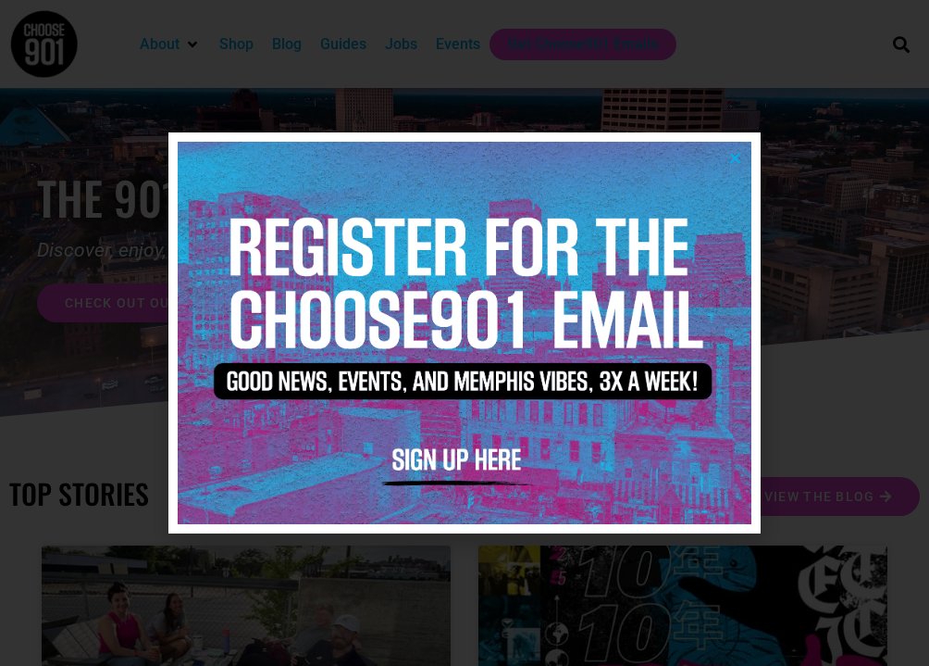
click at [737, 153] on icon "Close" at bounding box center [735, 158] width 14 height 14
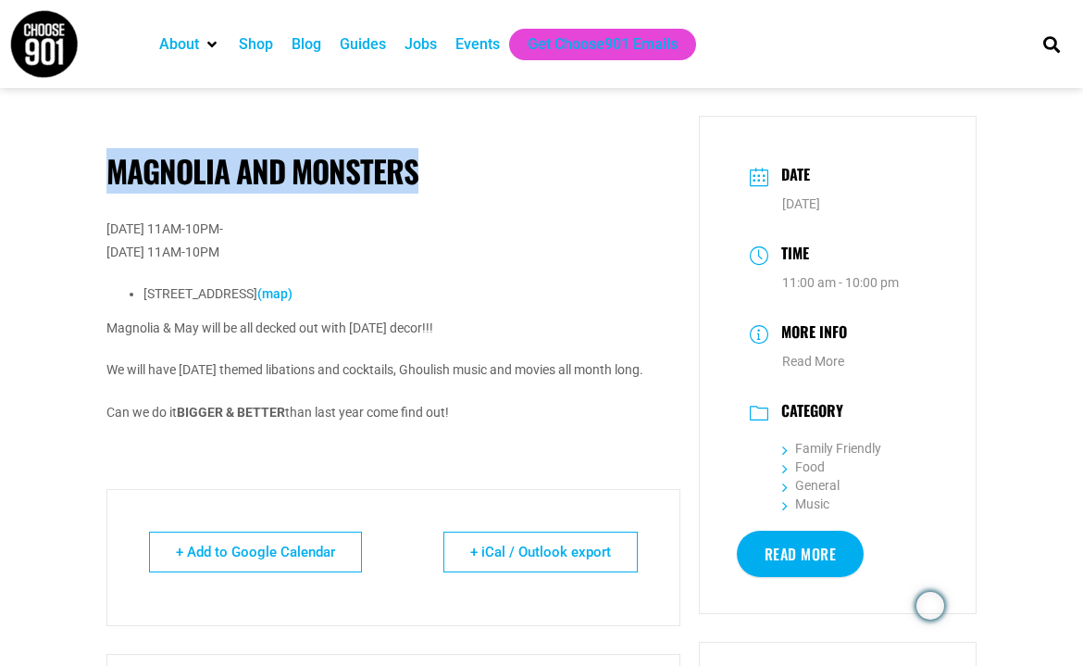
drag, startPoint x: 105, startPoint y: 168, endPoint x: 415, endPoint y: 191, distance: 310.9
click at [415, 191] on div "Magnolia and Monsters Tuesday, September 30, 2025 11AM-10PM- Friday, October 31…" at bounding box center [393, 518] width 592 height 804
copy h1 "Magnolia and Monsters"
click at [187, 153] on h1 "Magnolia and Monsters" at bounding box center [393, 171] width 574 height 37
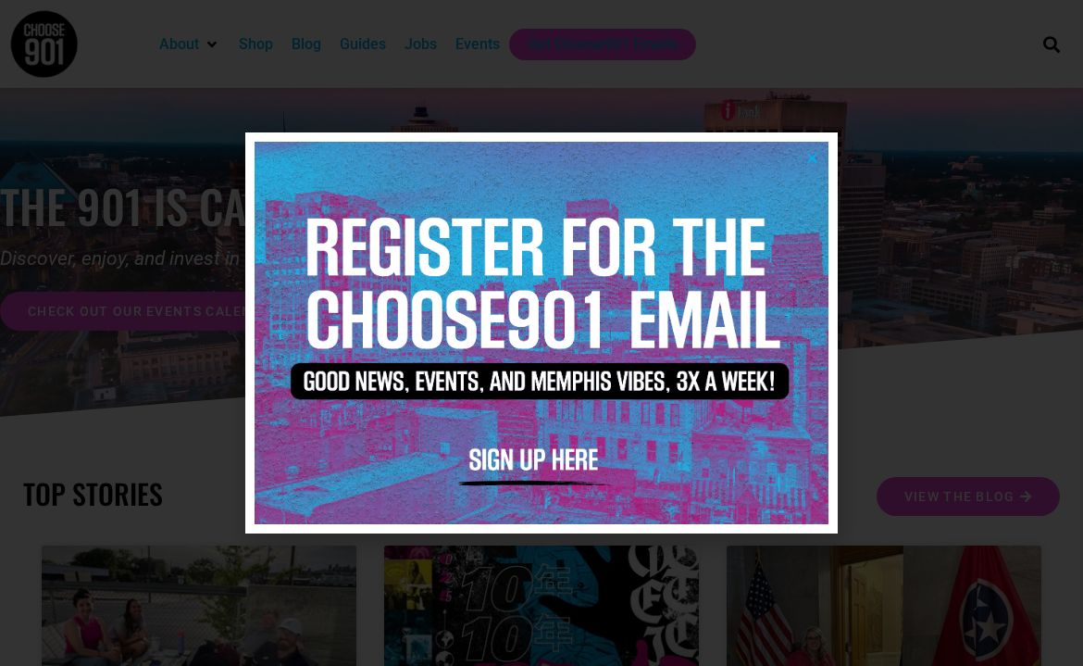
click at [811, 155] on icon "Close" at bounding box center [812, 158] width 14 height 14
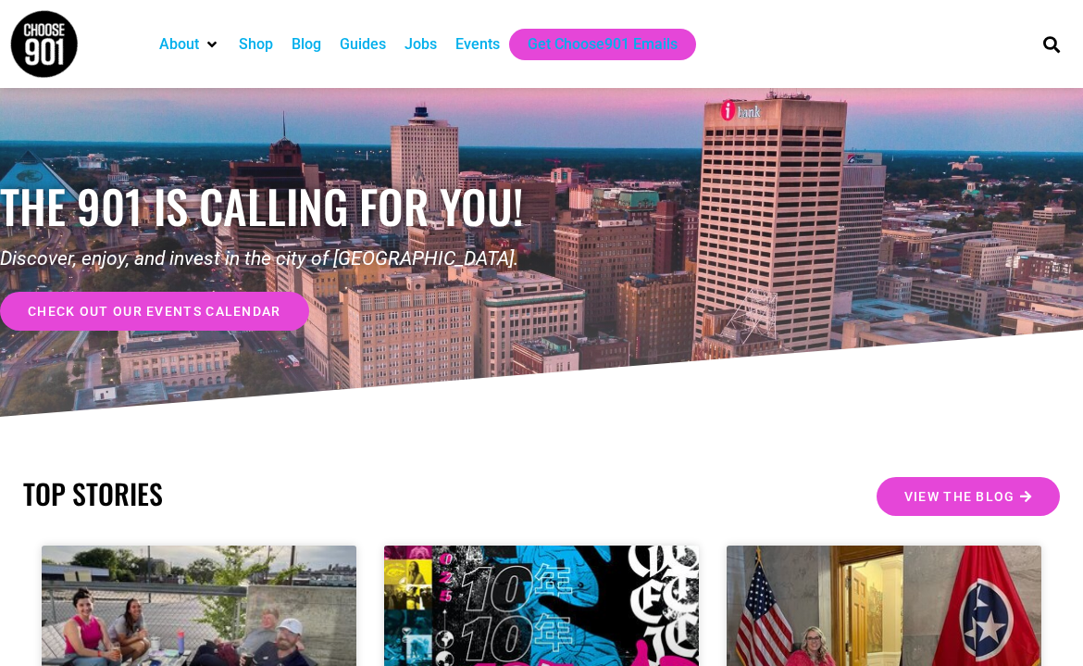
click at [460, 42] on div "Events" at bounding box center [477, 44] width 63 height 31
click at [496, 34] on div "Events" at bounding box center [477, 44] width 44 height 22
click at [491, 48] on div "Events" at bounding box center [477, 44] width 44 height 22
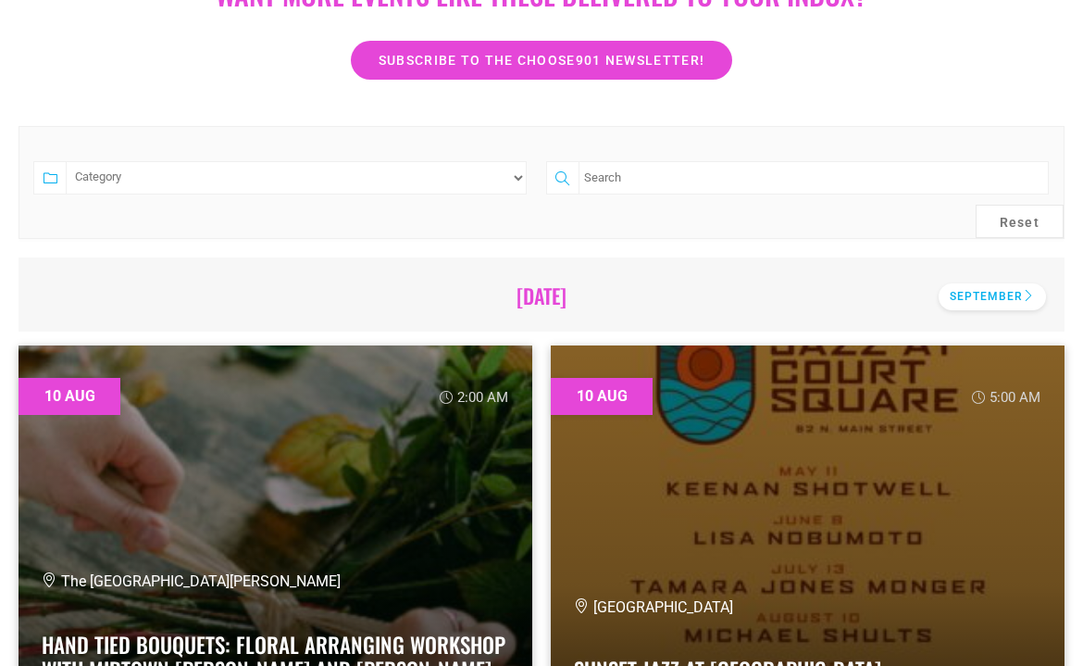
click at [967, 288] on div "September" at bounding box center [992, 296] width 107 height 27
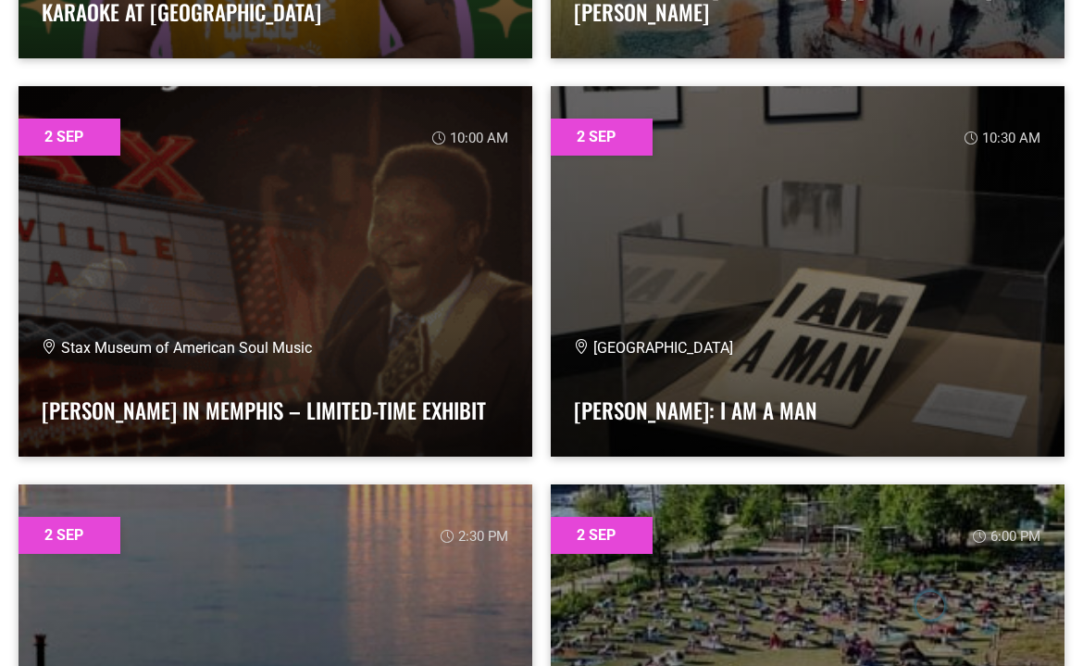
scroll to position [2644, 0]
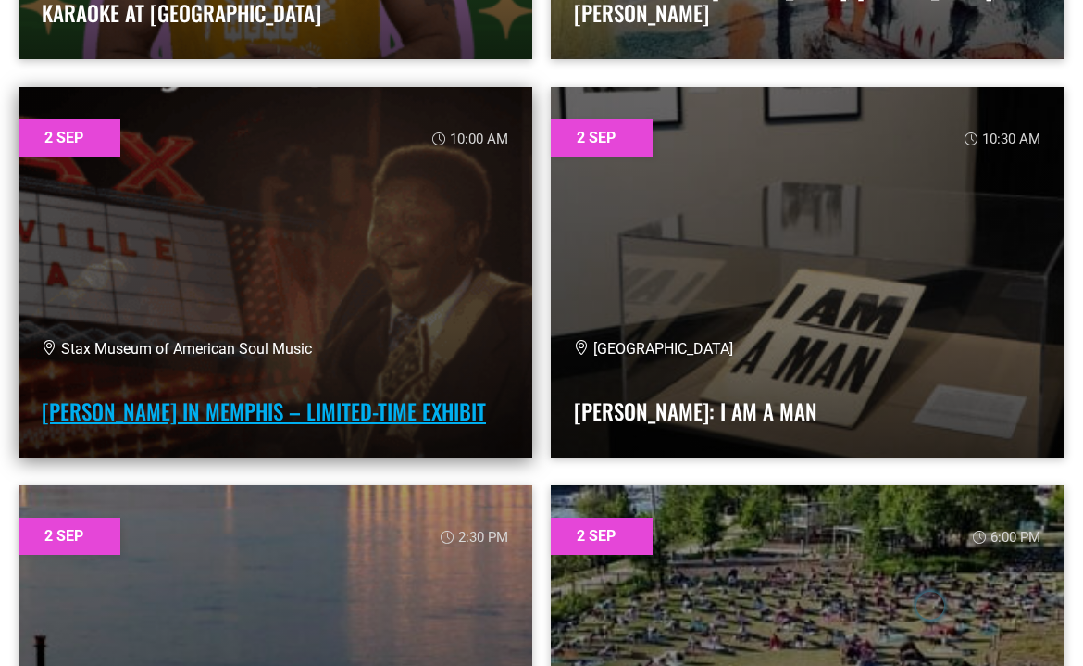
click at [358, 402] on link "[PERSON_NAME] in Memphis – Limited-Time Exhibit" at bounding box center [264, 410] width 444 height 31
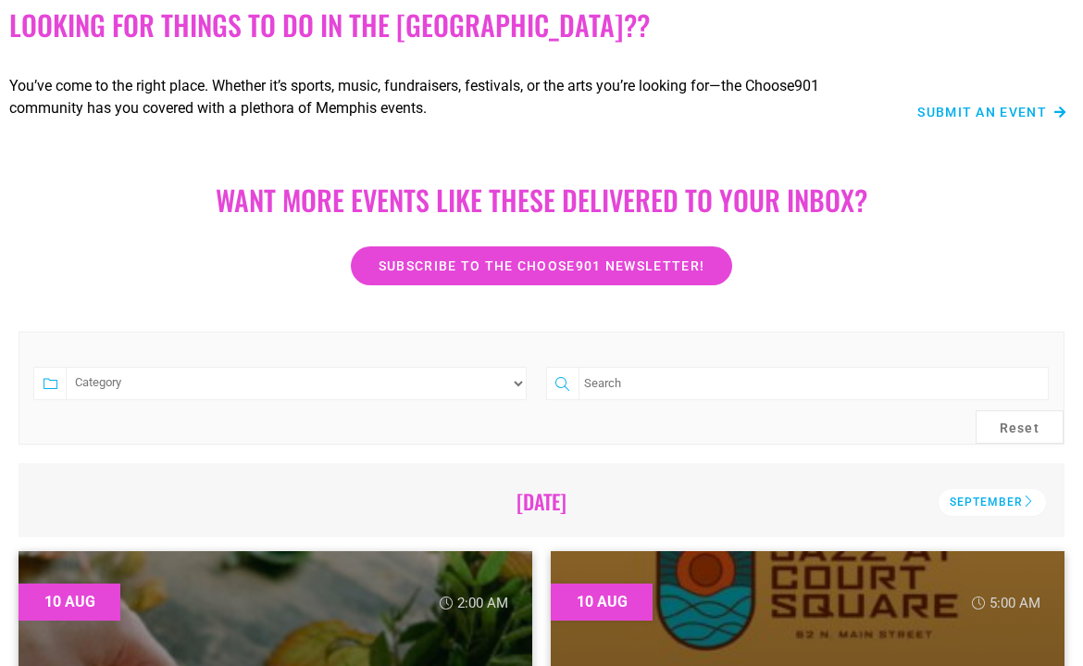
scroll to position [213, 0]
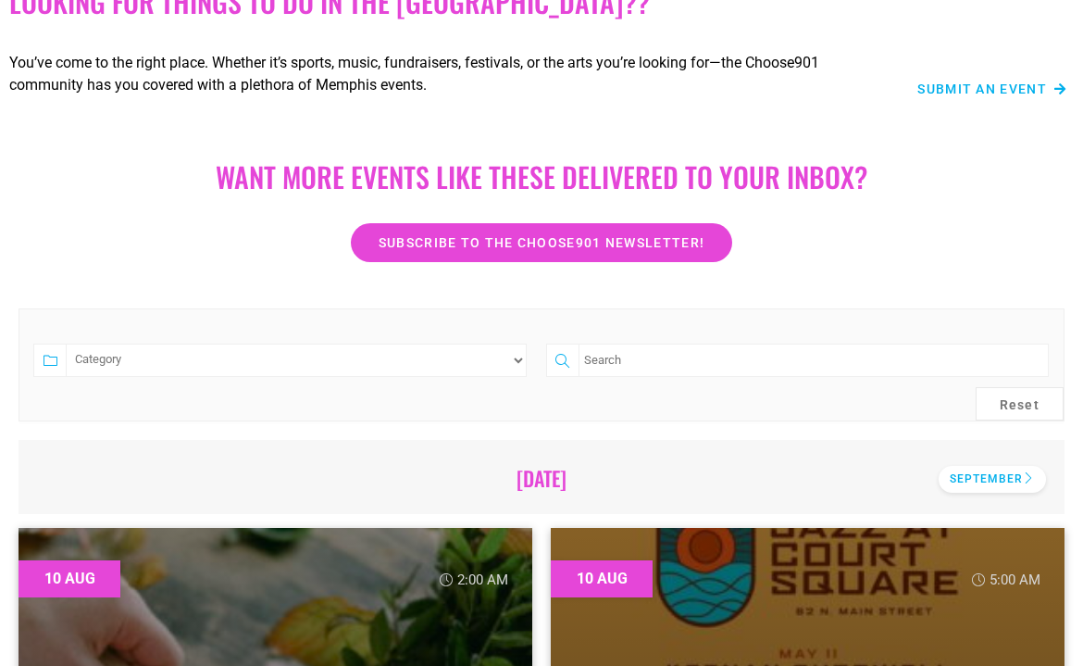
click at [995, 476] on div "September" at bounding box center [992, 479] width 107 height 27
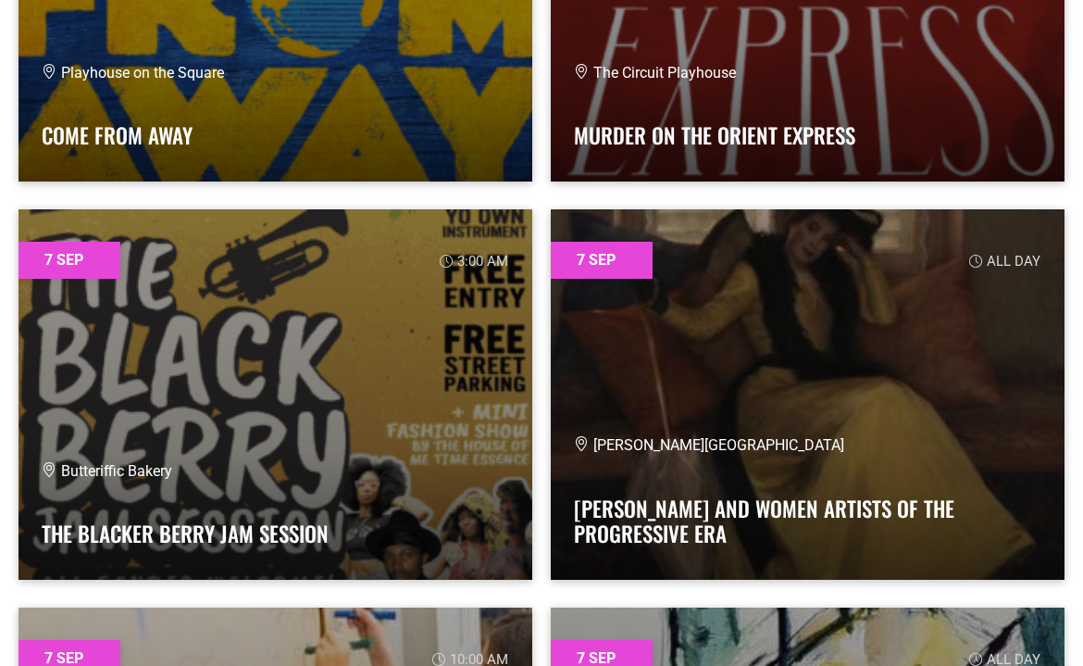
scroll to position [17249, 0]
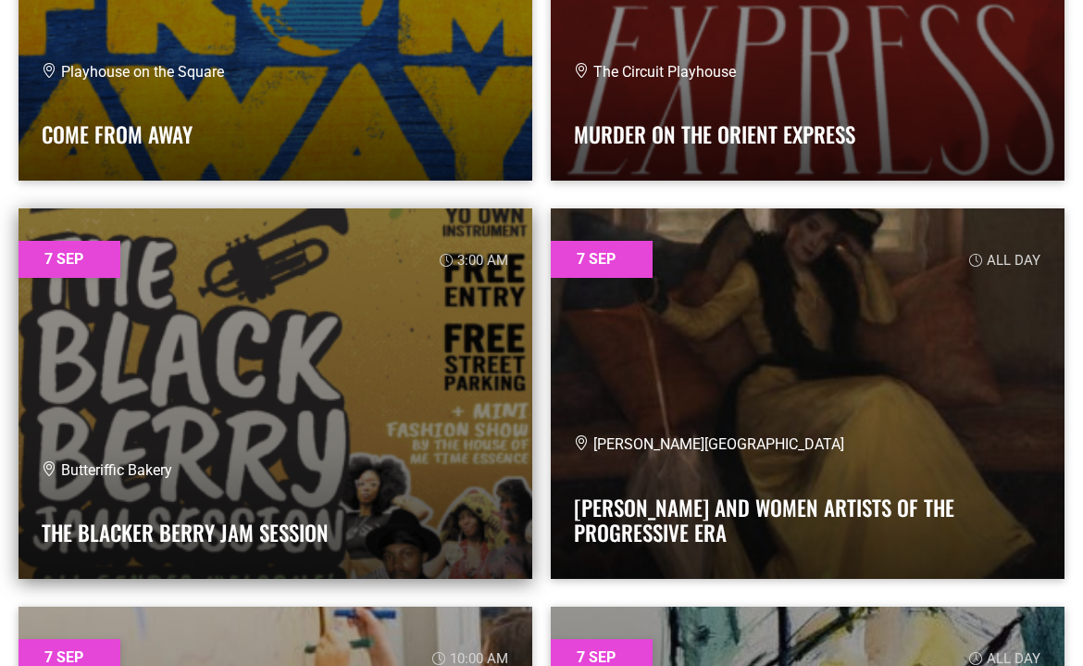
click at [440, 388] on link at bounding box center [276, 393] width 514 height 370
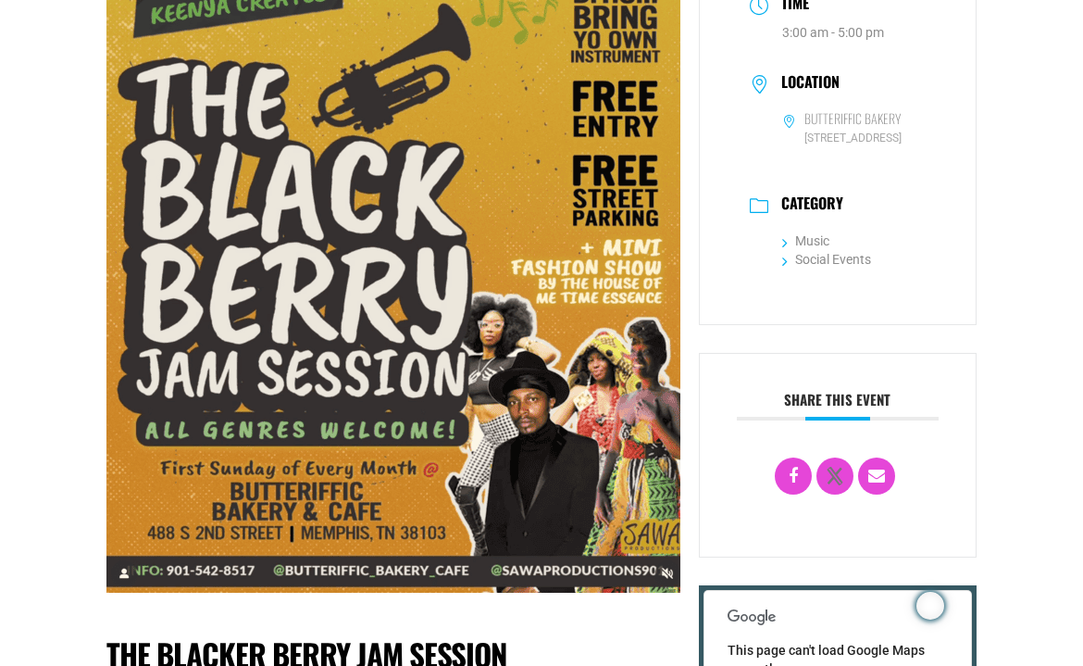
scroll to position [248, 0]
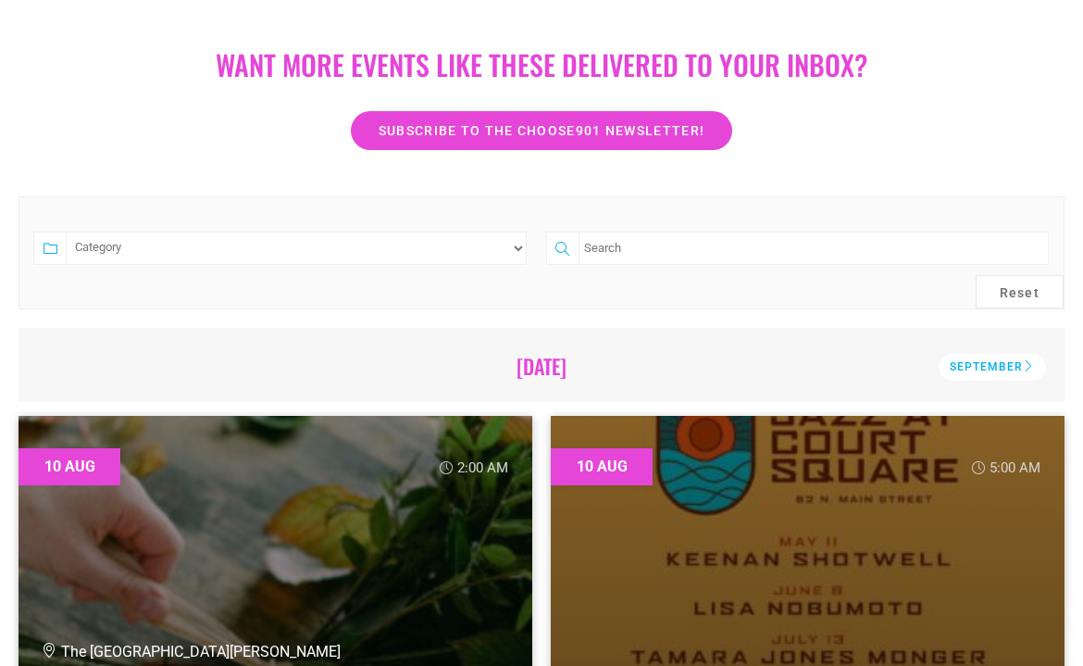
scroll to position [324, 0]
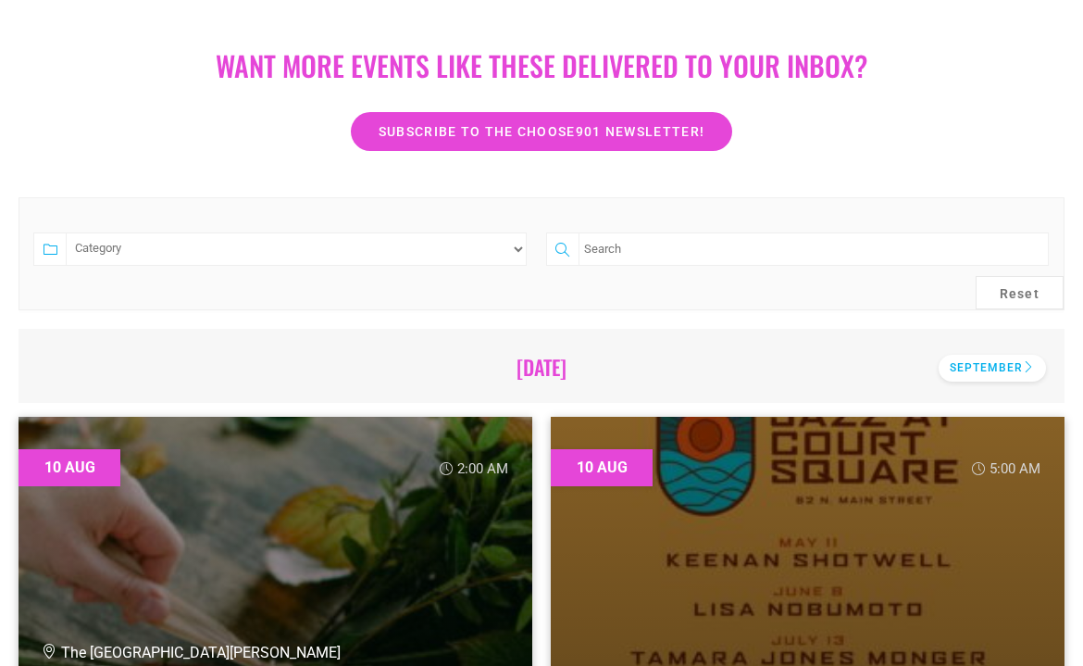
click at [1009, 369] on div "September" at bounding box center [992, 368] width 107 height 27
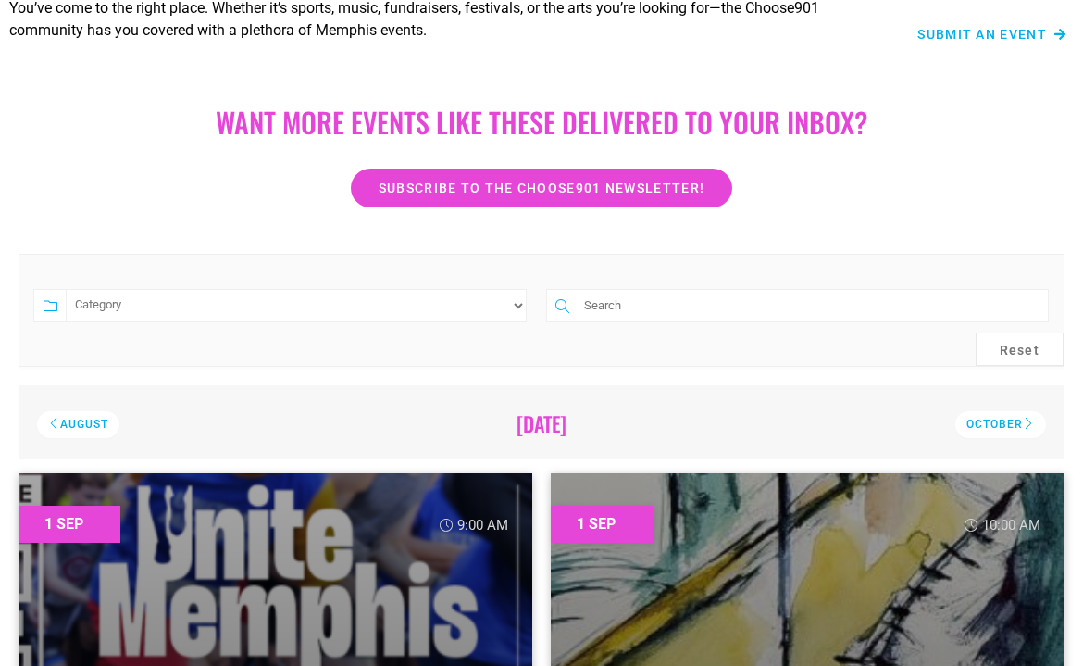
scroll to position [276, 0]
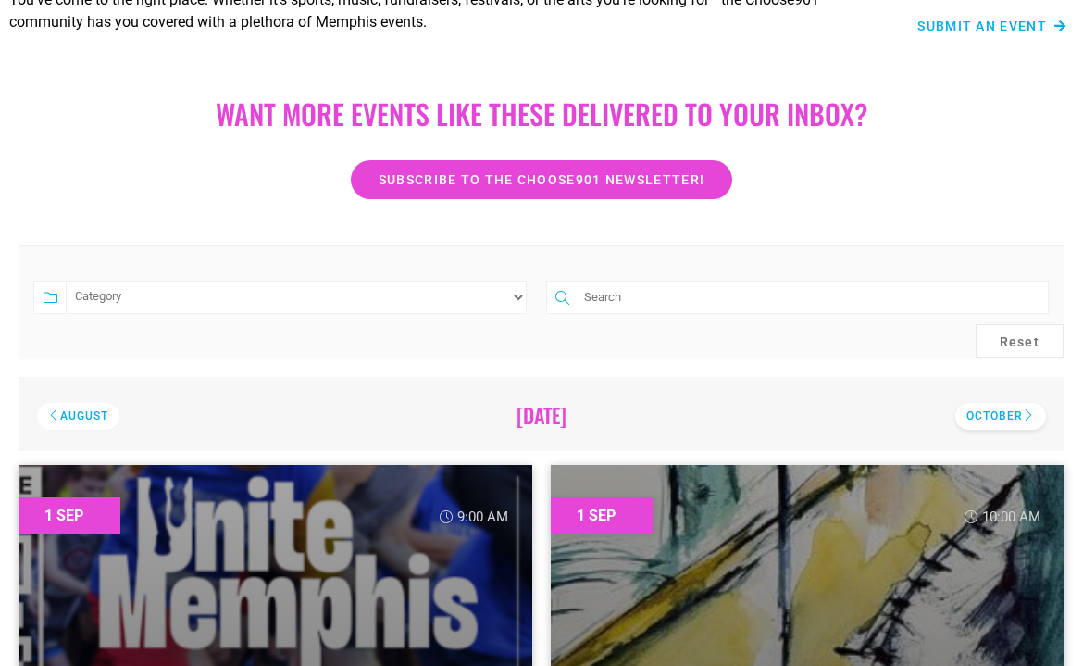
click at [1006, 418] on div "October" at bounding box center [1000, 416] width 91 height 27
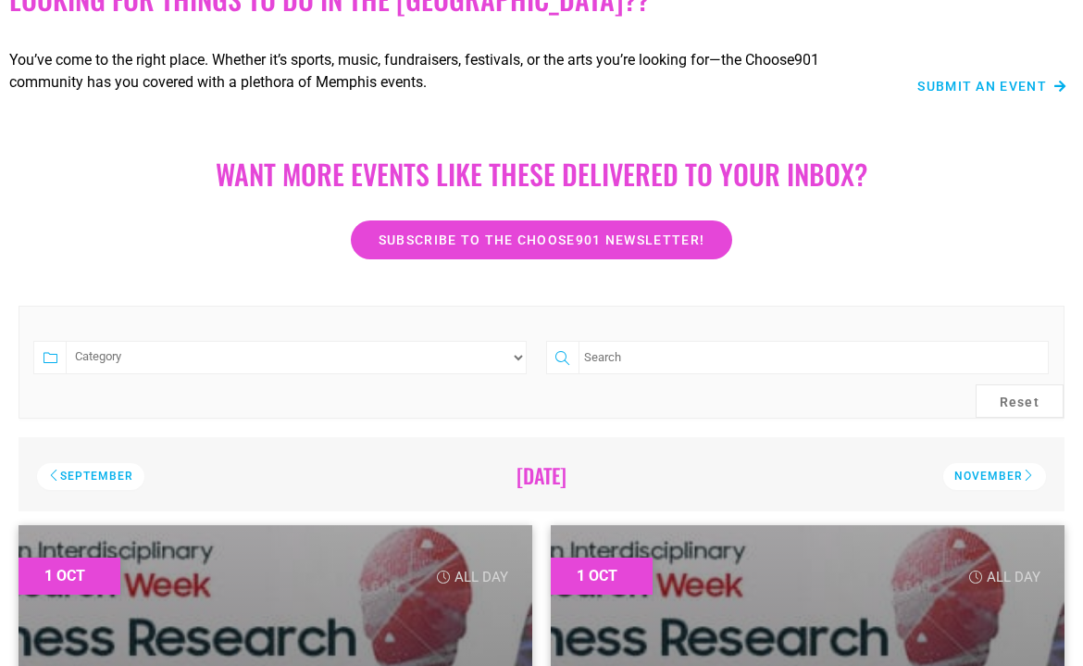
scroll to position [252, 0]
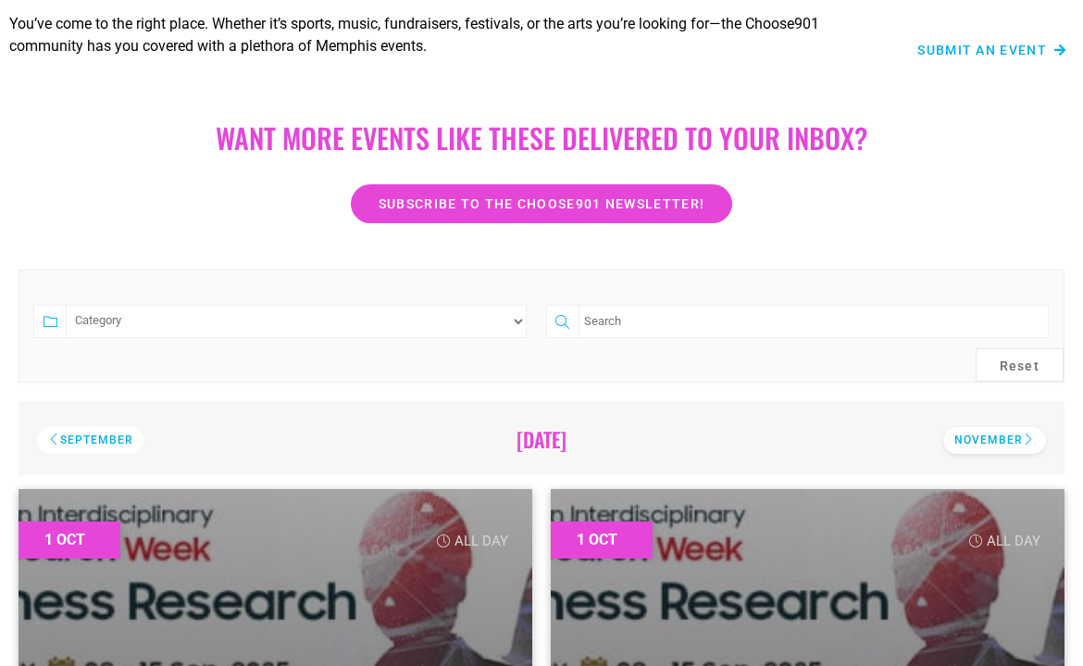
click at [977, 430] on div "November" at bounding box center [994, 440] width 103 height 27
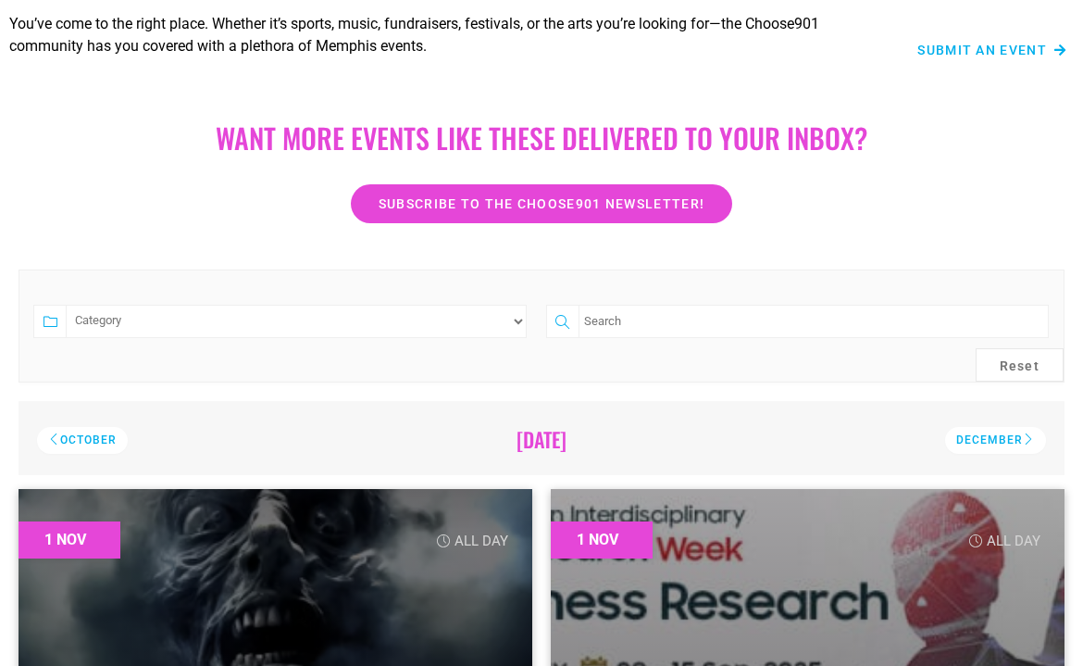
scroll to position [457, 0]
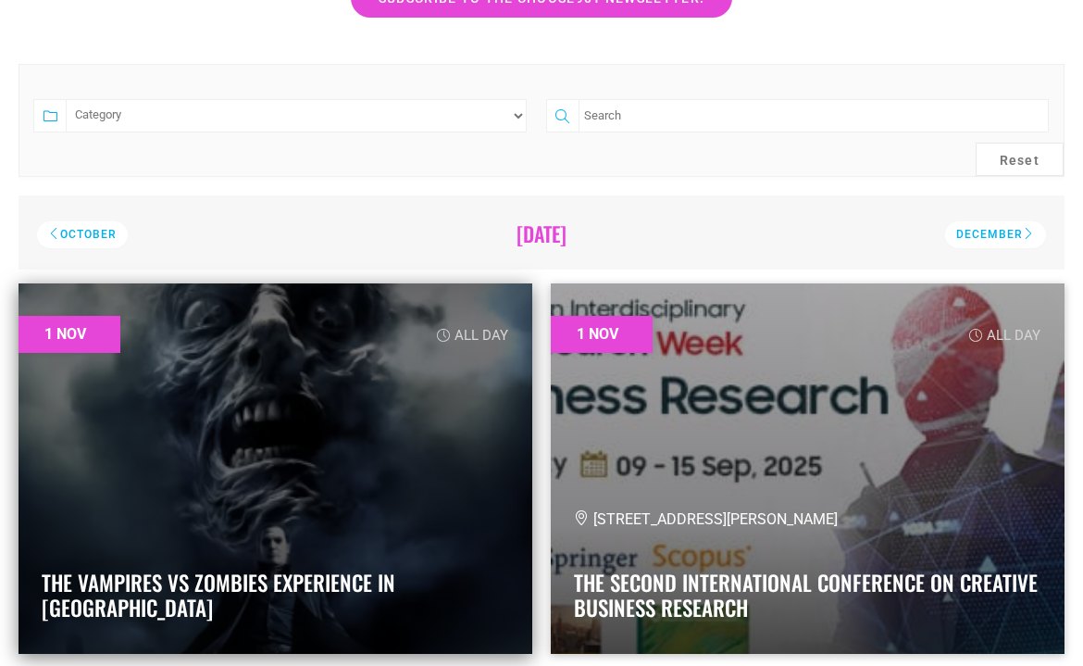
click at [228, 514] on link at bounding box center [276, 468] width 514 height 370
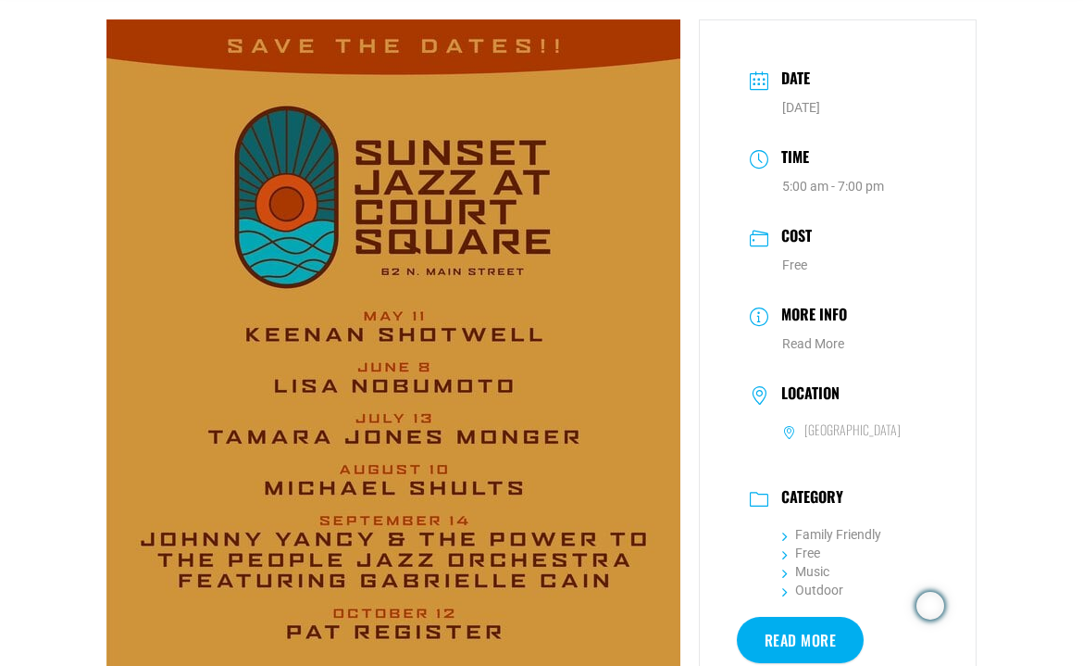
scroll to position [106, 0]
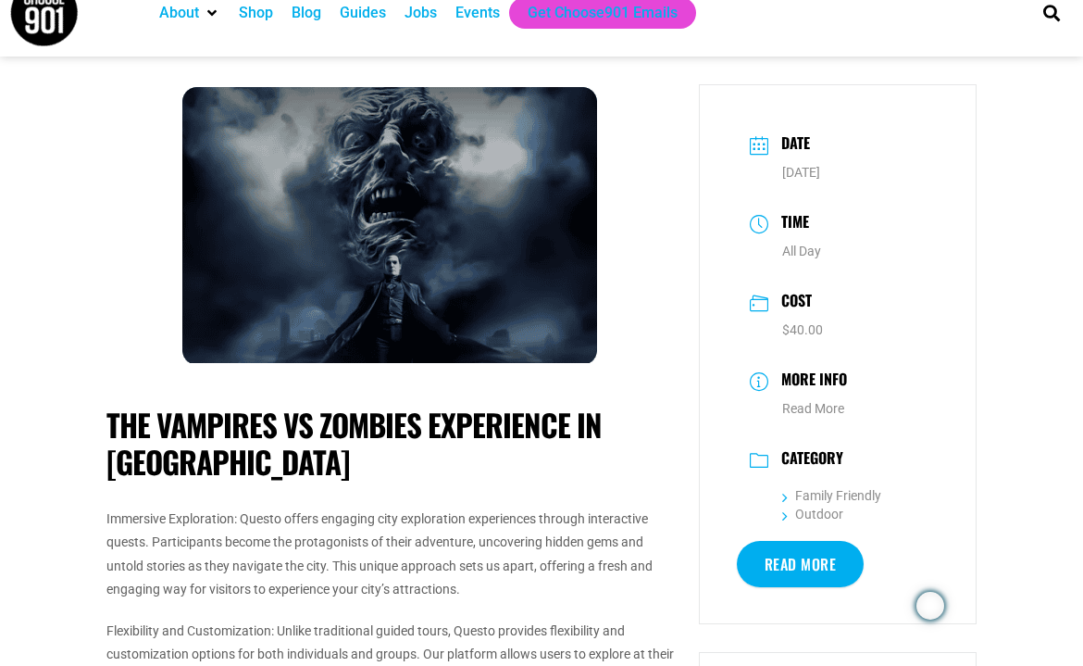
scroll to position [18, 0]
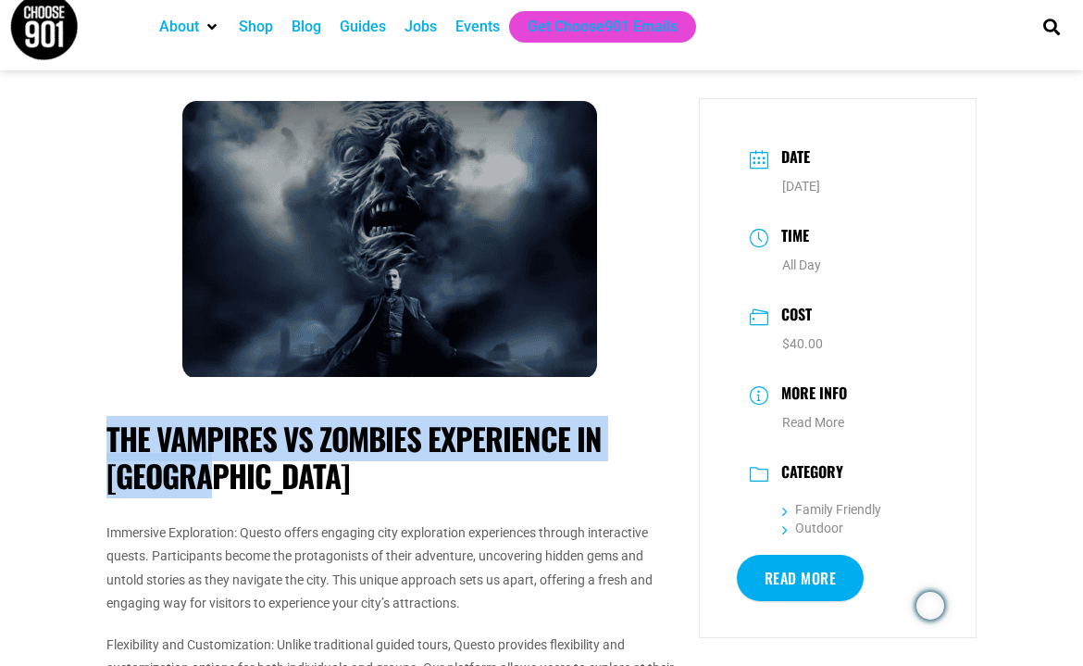
drag, startPoint x: 106, startPoint y: 427, endPoint x: 223, endPoint y: 470, distance: 125.3
click at [223, 470] on h1 "The Vampires vs Zombies Experience in [GEOGRAPHIC_DATA]" at bounding box center [393, 456] width 574 height 73
copy h1 "The Vampires vs Zombies Experience in [GEOGRAPHIC_DATA]"
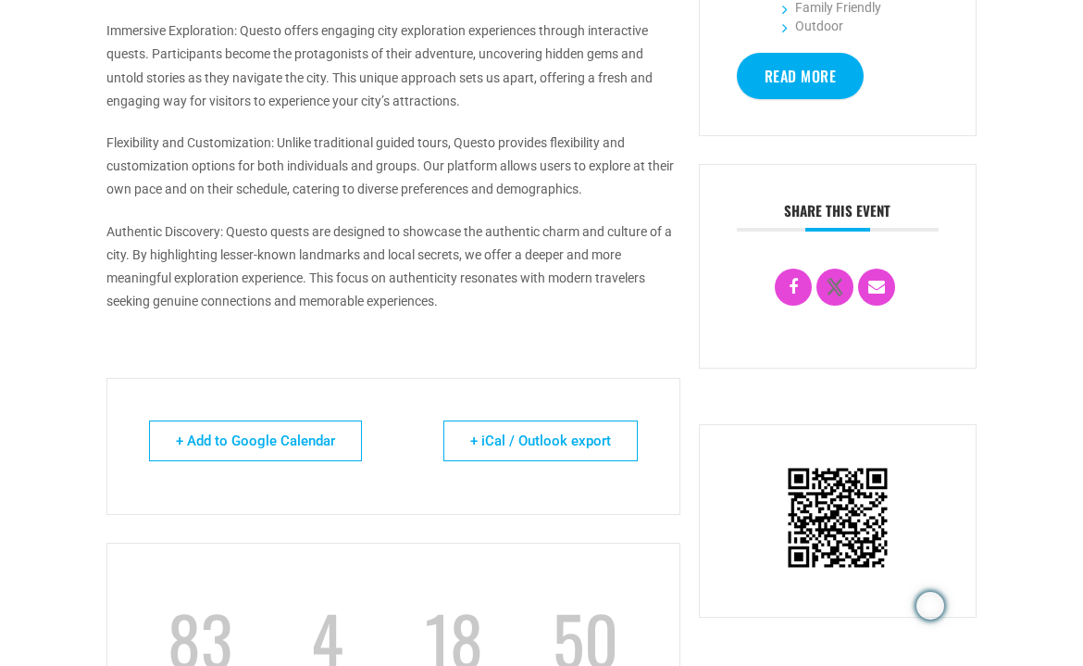
scroll to position [539, 0]
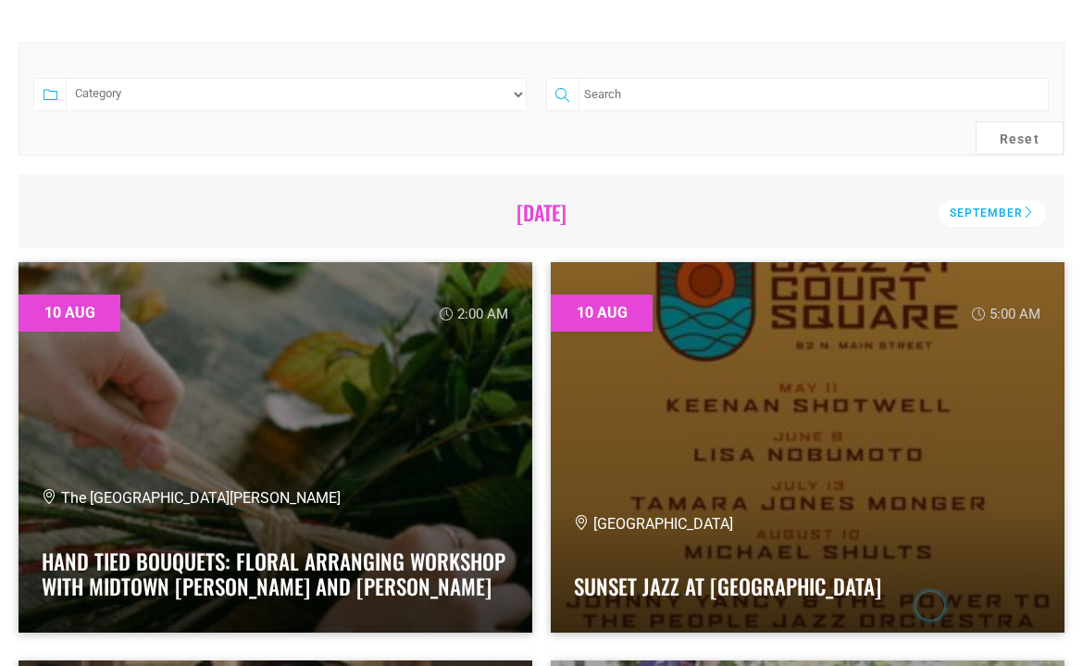
scroll to position [479, 0]
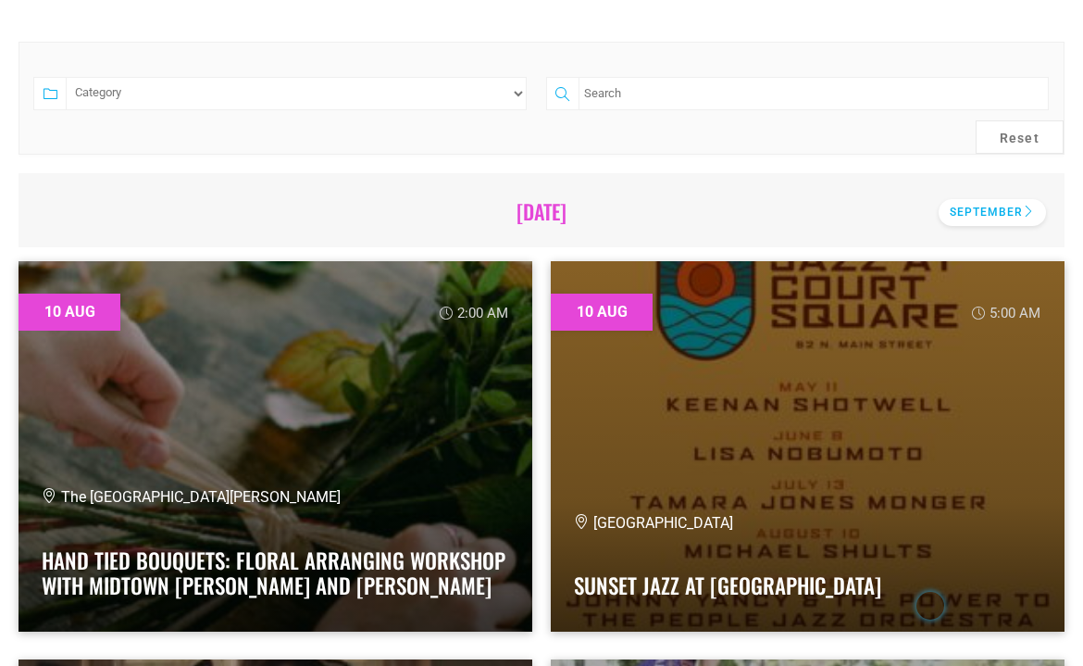
click at [977, 210] on div "September" at bounding box center [992, 212] width 107 height 27
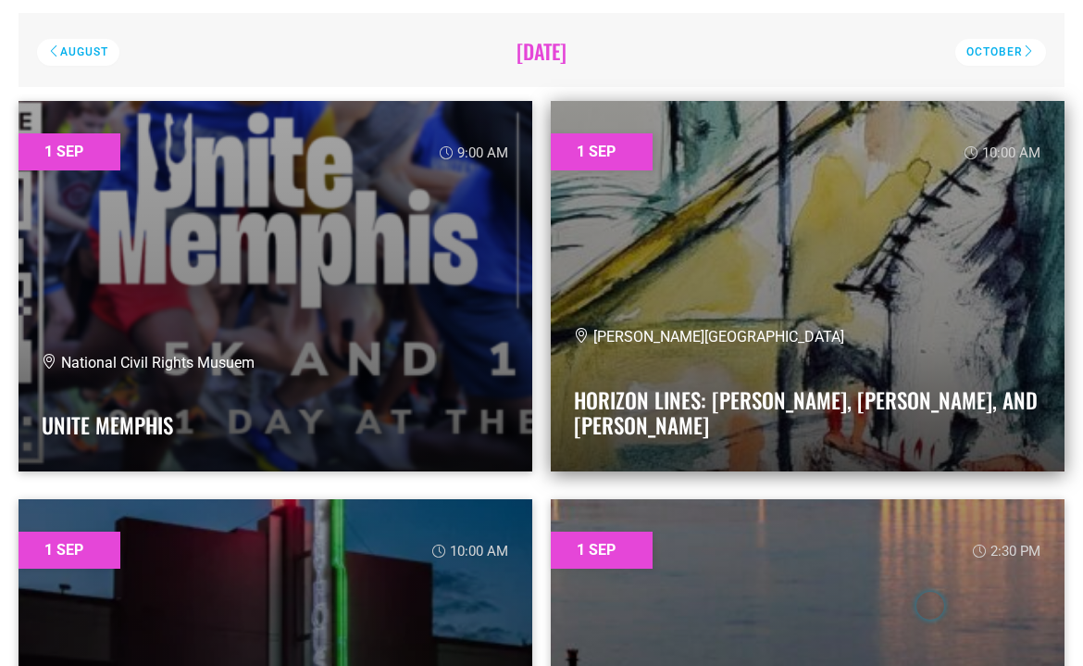
scroll to position [641, 0]
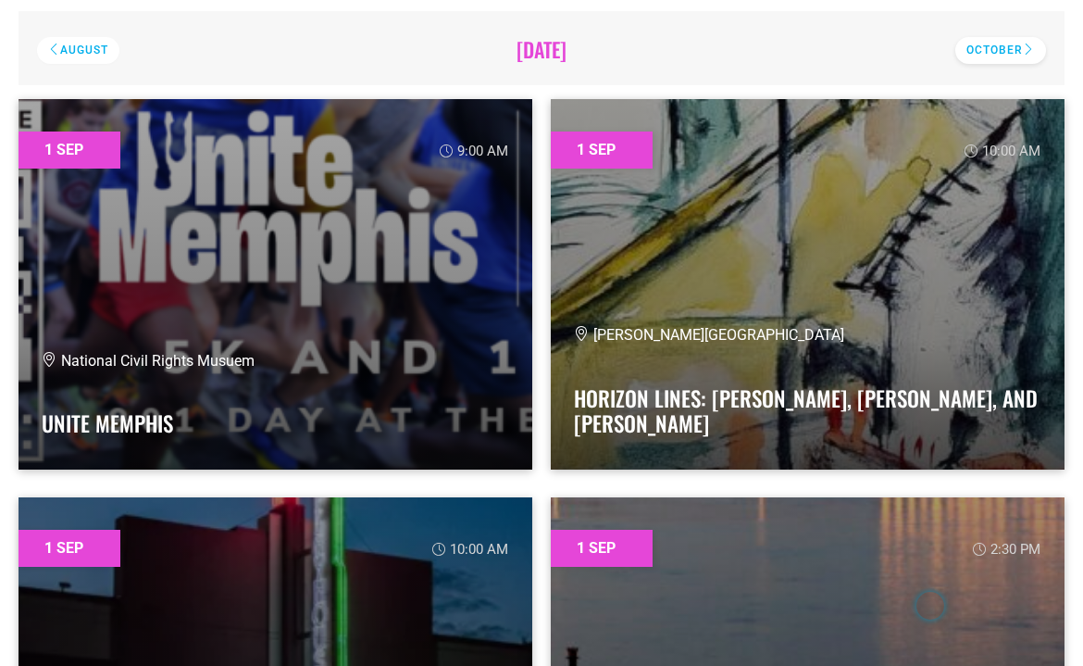
click at [1021, 57] on div "October" at bounding box center [1000, 50] width 91 height 27
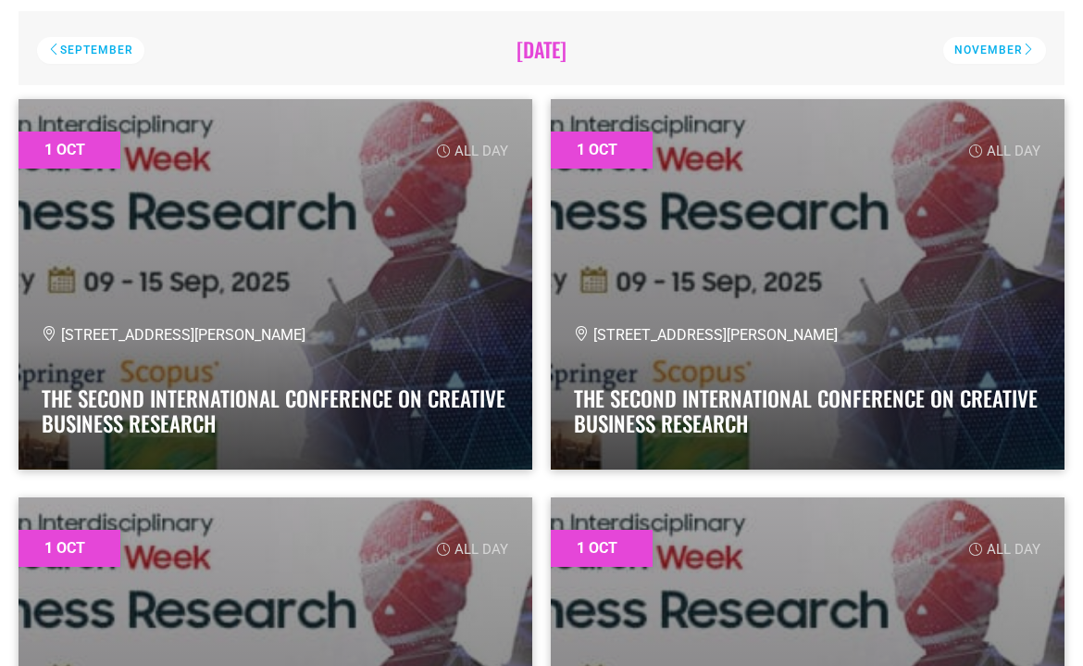
click at [1021, 57] on div "November" at bounding box center [994, 50] width 103 height 27
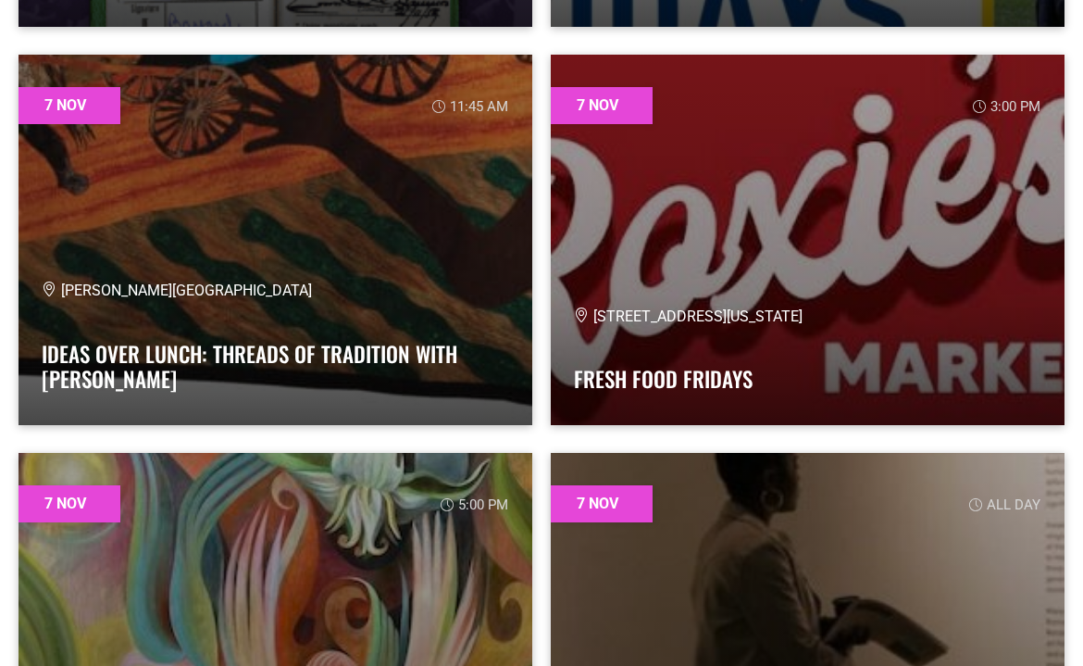
scroll to position [28346, 0]
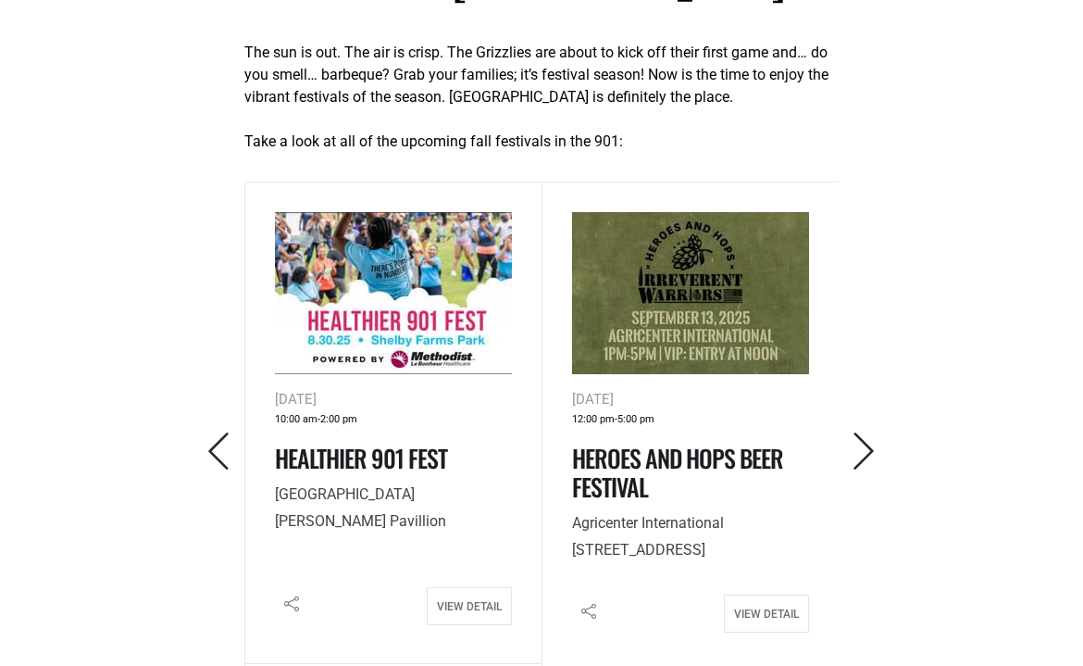
scroll to position [688, 0]
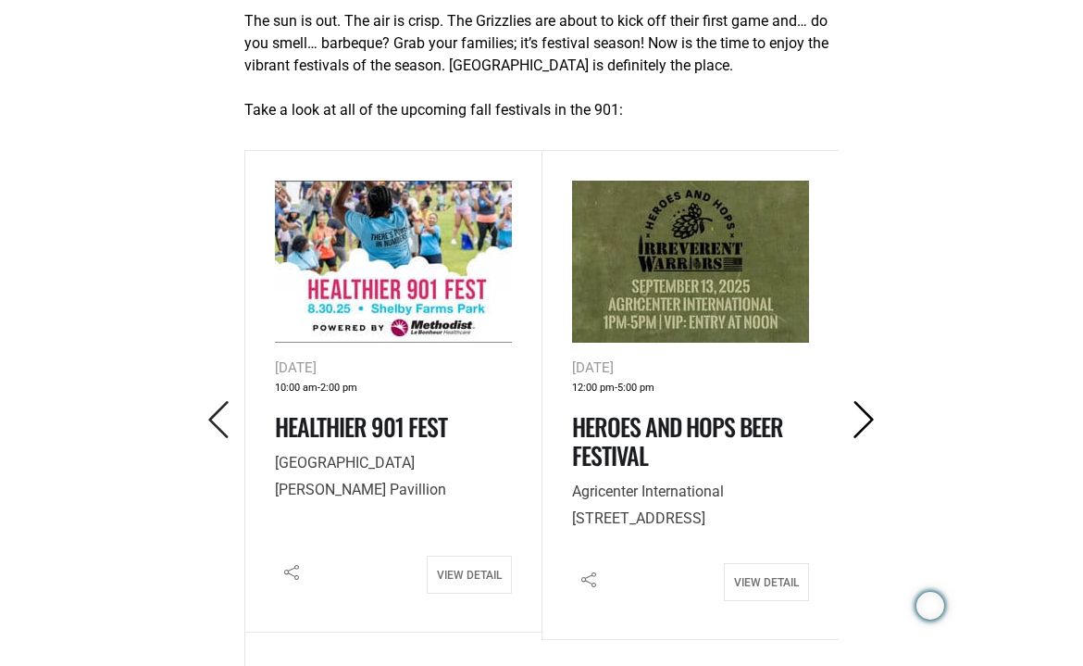
click at [860, 432] on icon "Next" at bounding box center [864, 420] width 38 height 38
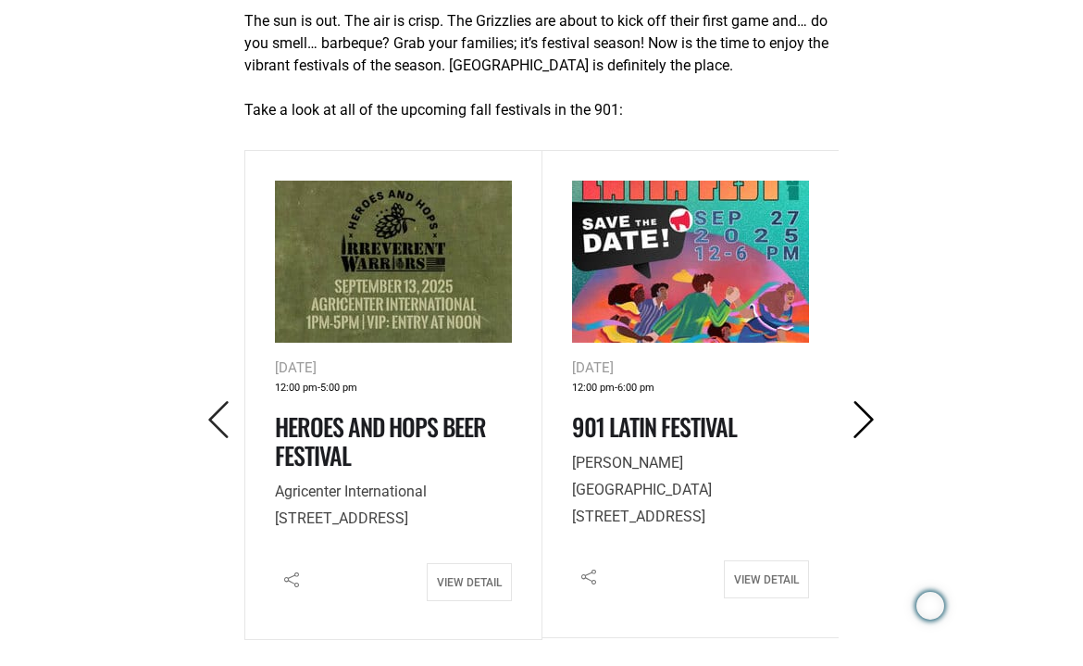
click at [860, 432] on icon "Next" at bounding box center [864, 420] width 38 height 38
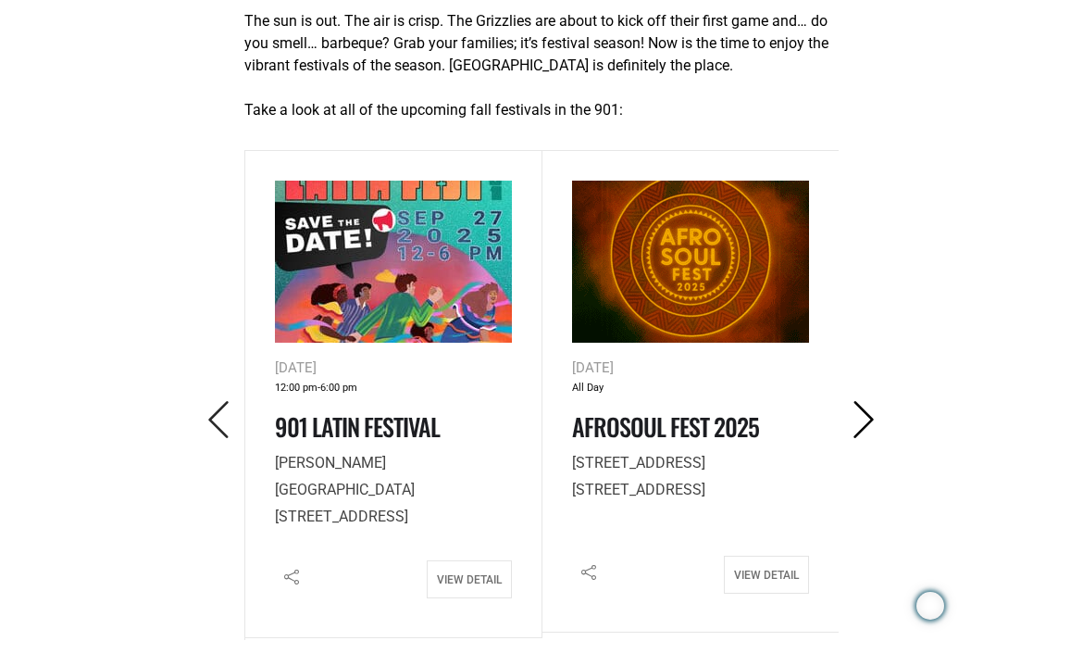
click at [860, 432] on icon "Next" at bounding box center [864, 420] width 38 height 38
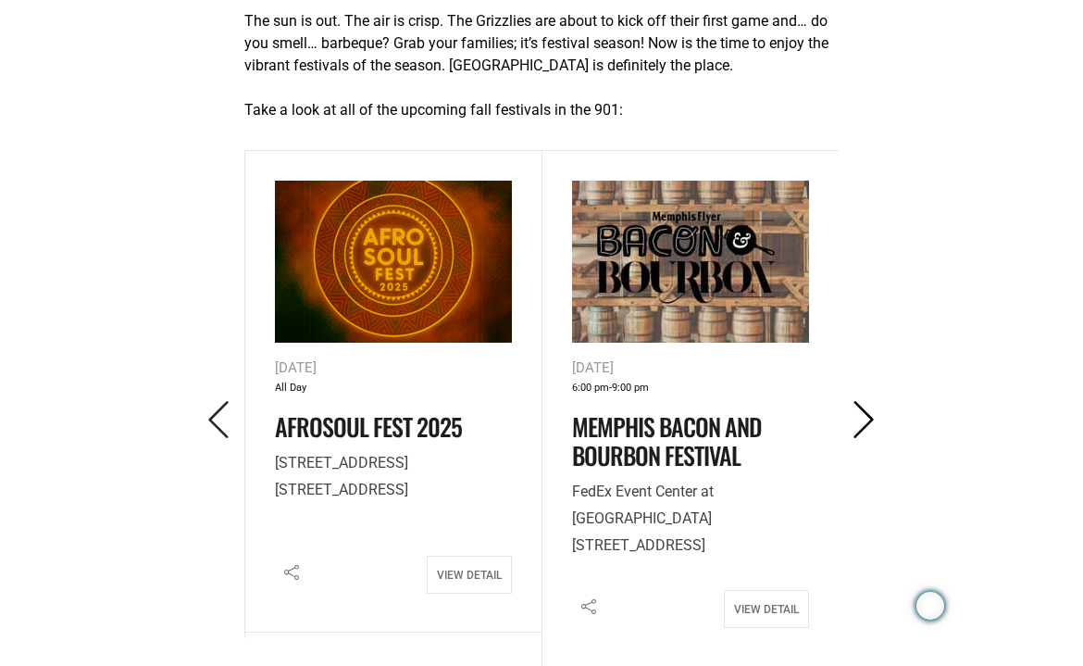
click at [860, 432] on icon "Next" at bounding box center [864, 420] width 38 height 38
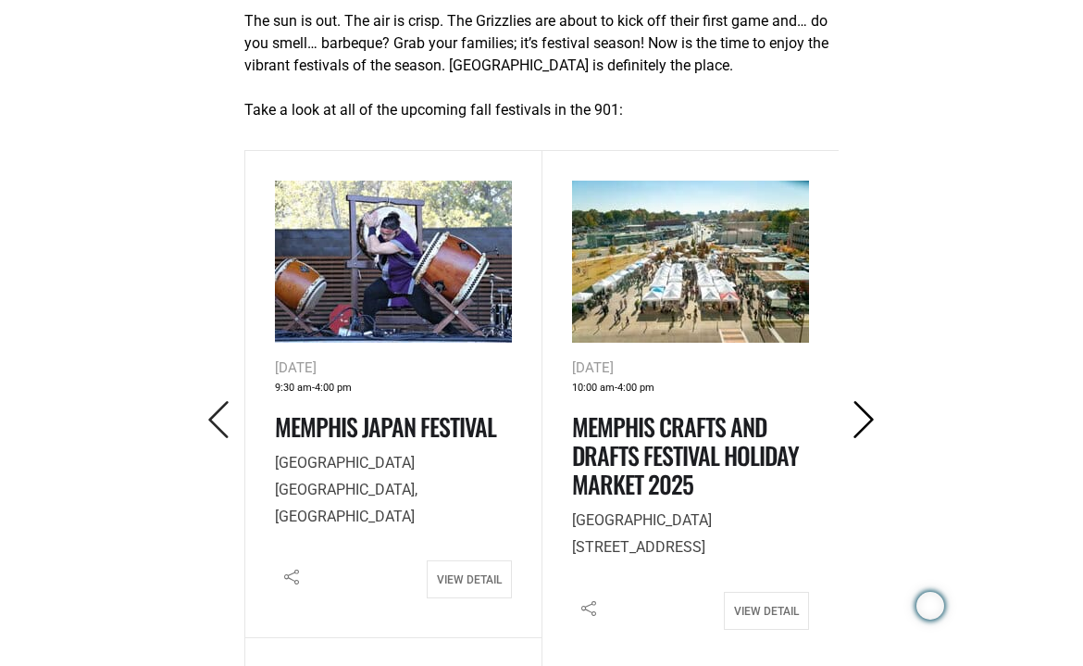
click at [860, 426] on icon "Next" at bounding box center [864, 420] width 38 height 38
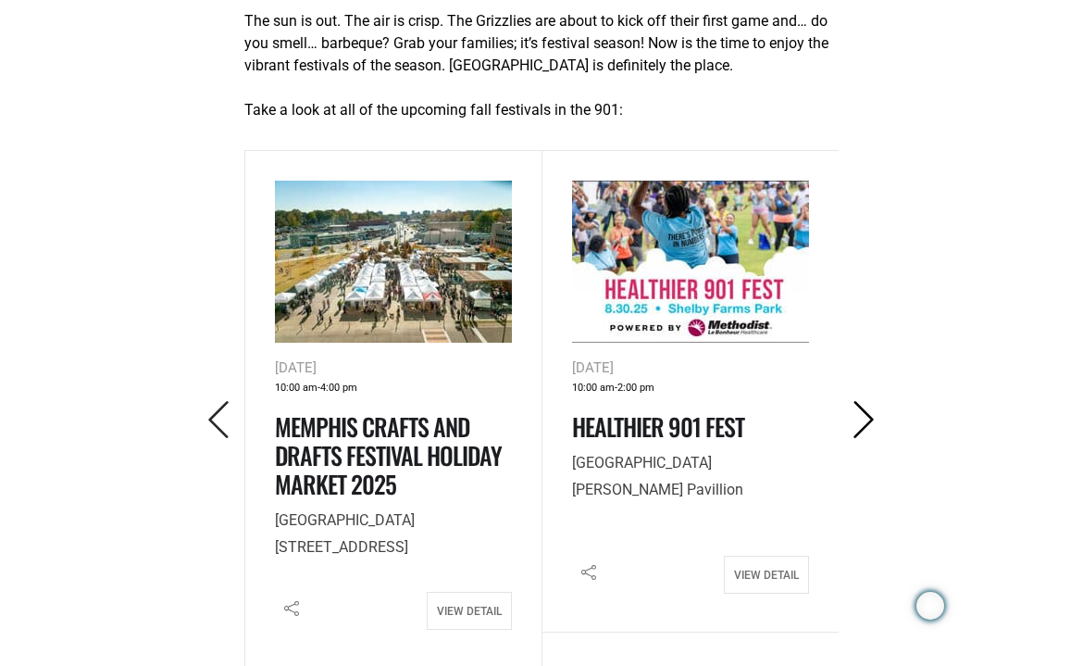
click at [860, 426] on icon "Next" at bounding box center [864, 420] width 38 height 38
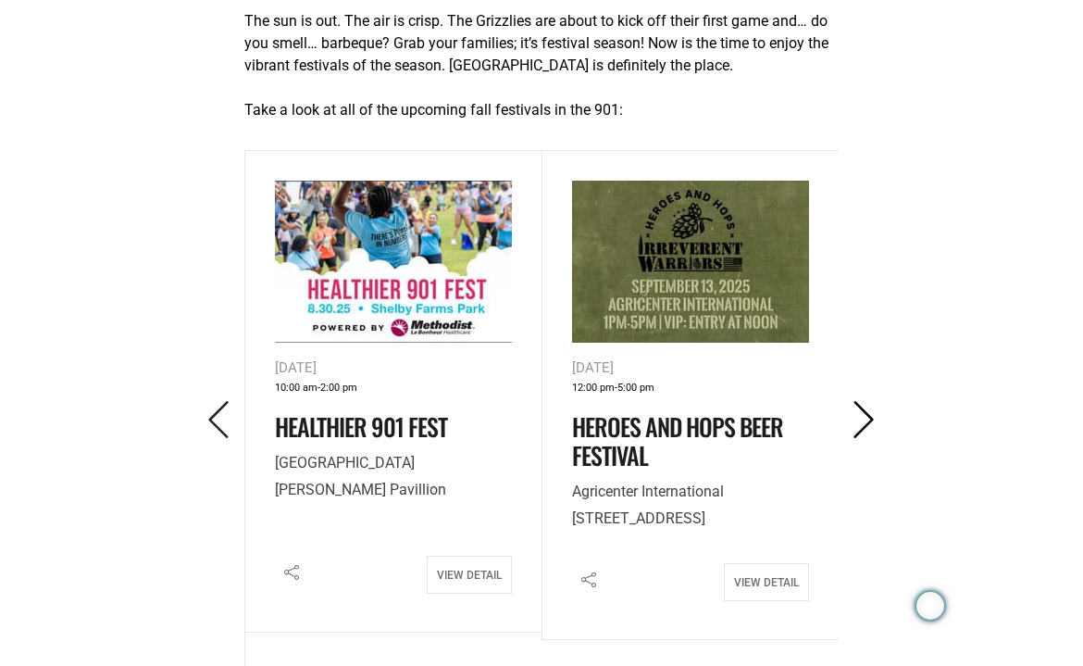
click at [860, 426] on icon "Next" at bounding box center [864, 420] width 38 height 38
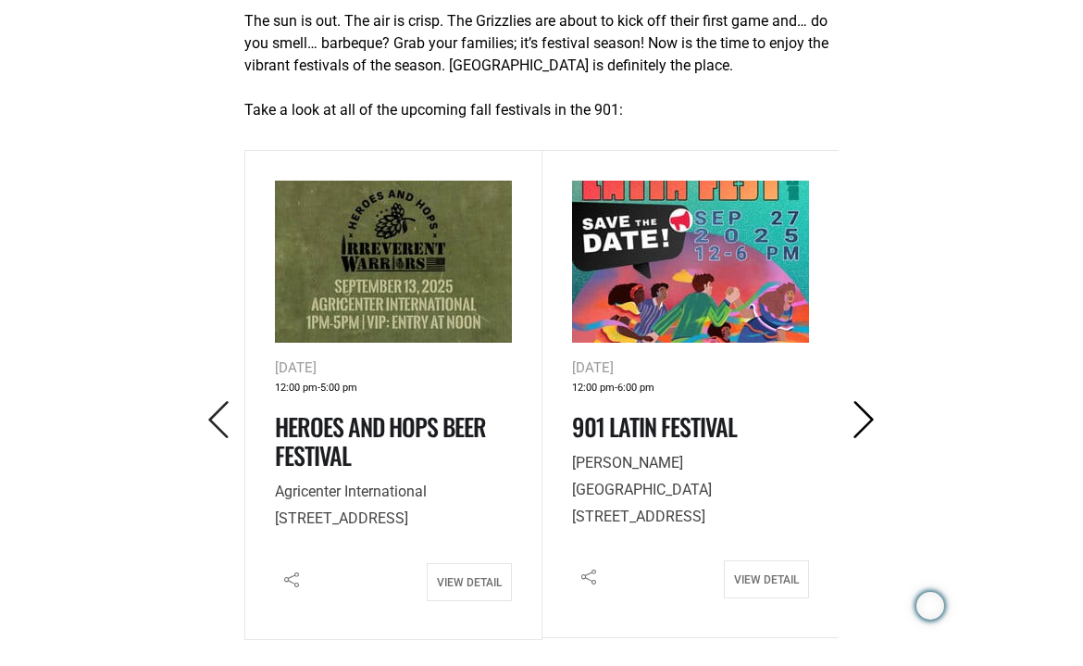
click at [860, 426] on icon "Next" at bounding box center [864, 420] width 38 height 38
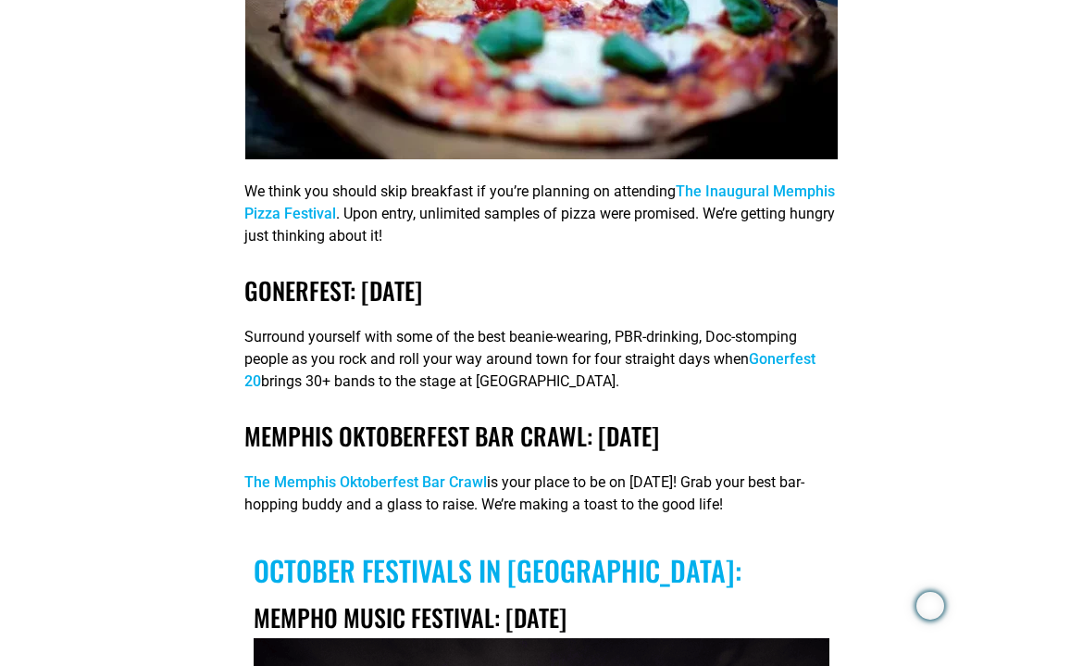
scroll to position [3824, 0]
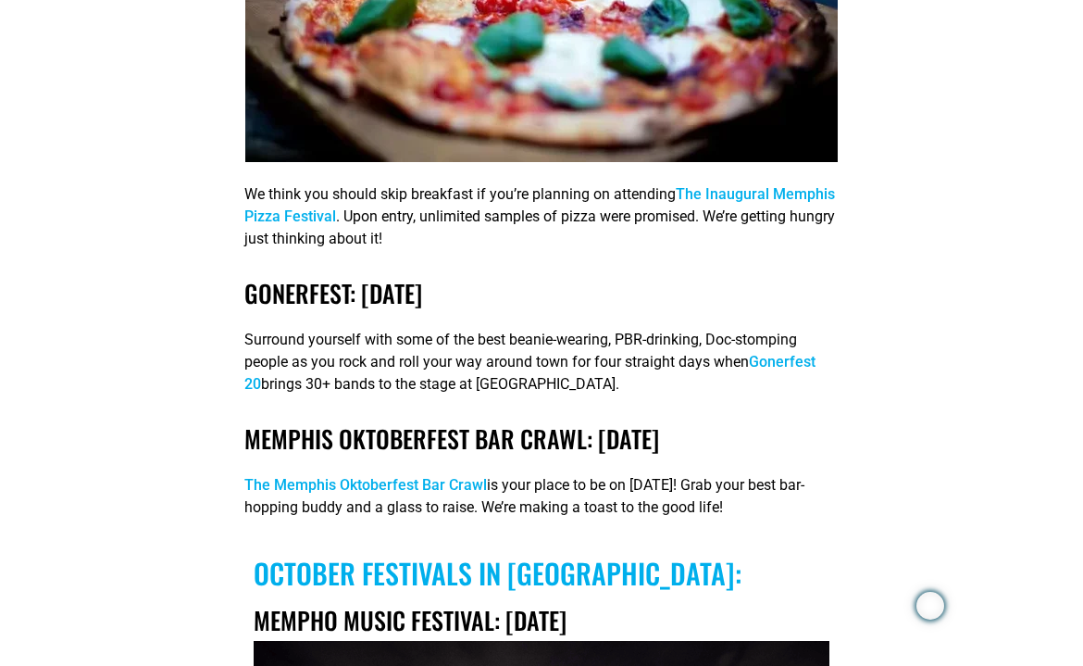
click at [755, 225] on link "The Inaugural Memphis Pizza Festival" at bounding box center [539, 205] width 591 height 40
click at [750, 209] on p "We think you should skip breakfast if you’re planning on attending The Inaugura…" at bounding box center [541, 216] width 594 height 67
click at [751, 218] on link "The Inaugural Memphis Pizza Festival" at bounding box center [539, 205] width 591 height 40
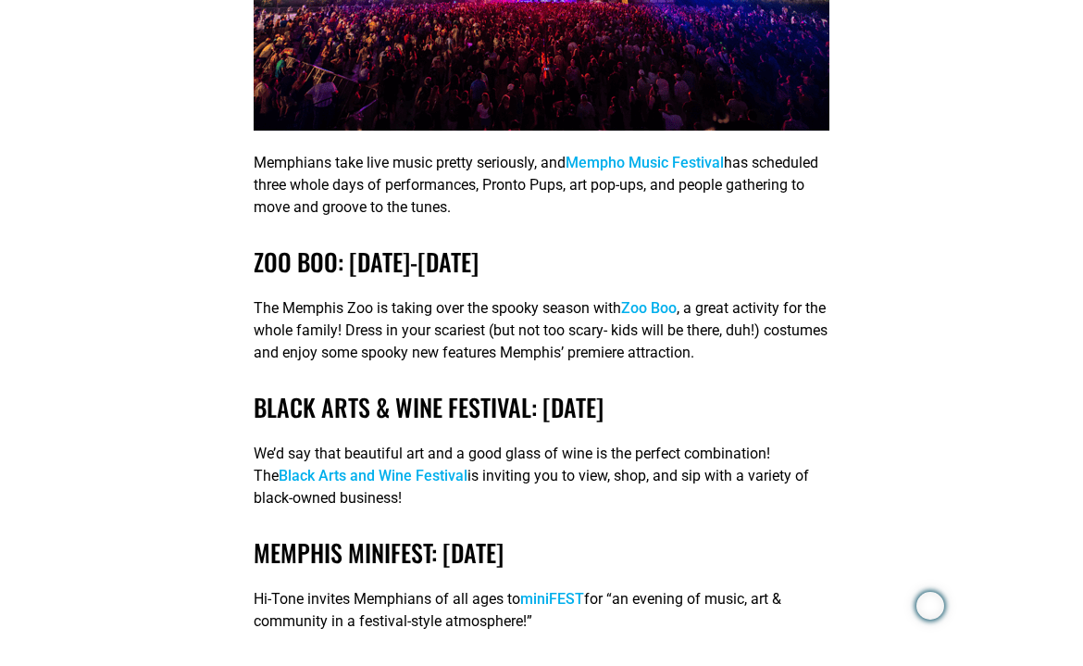
scroll to position [4708, 0]
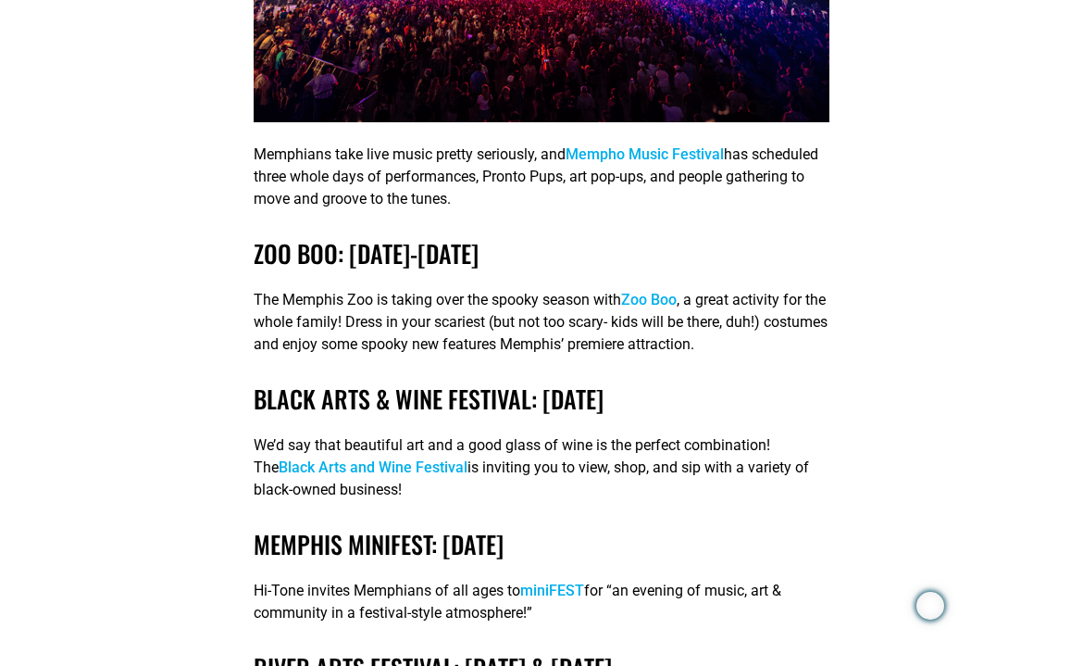
click at [364, 476] on link "Black Arts and Wine Festival" at bounding box center [373, 467] width 189 height 18
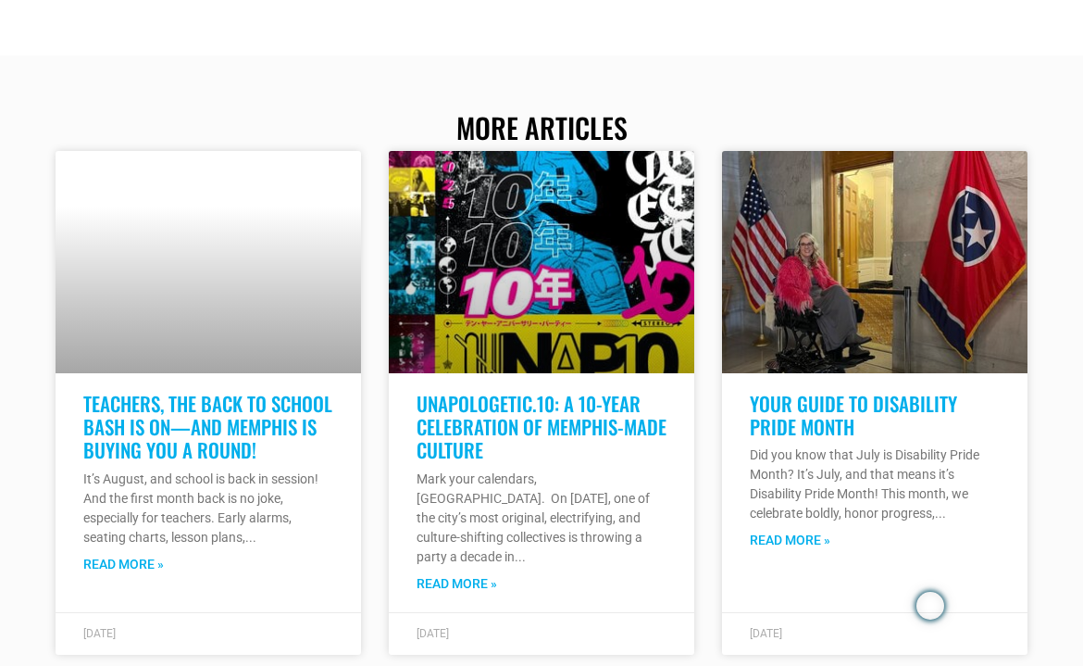
scroll to position [6980, 0]
